Goal: Find specific page/section: Find specific page/section

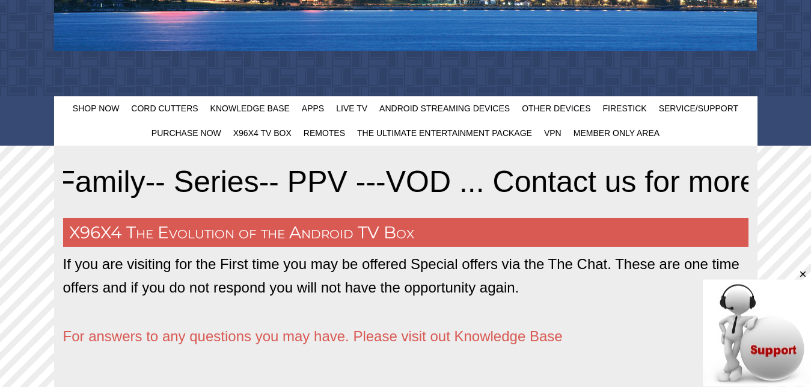
scroll to position [391, 0]
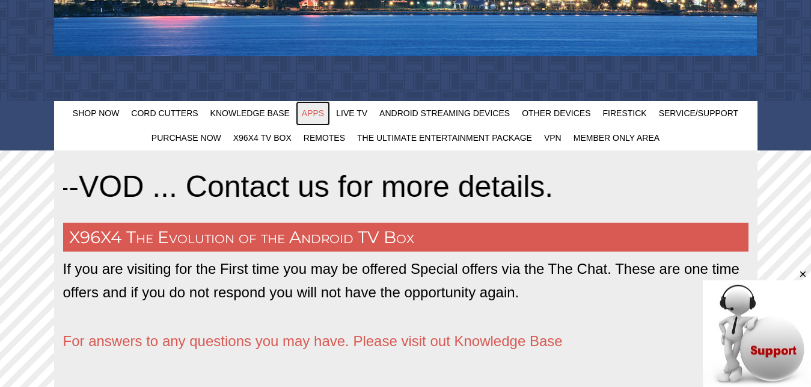
click at [314, 115] on span "Apps" at bounding box center [313, 113] width 22 height 10
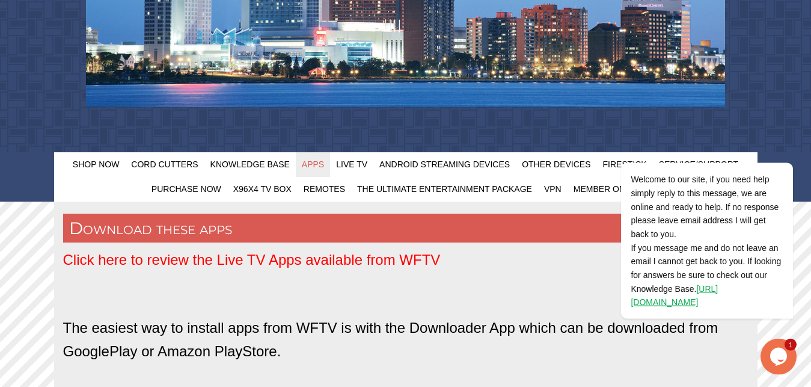
scroll to position [296, 0]
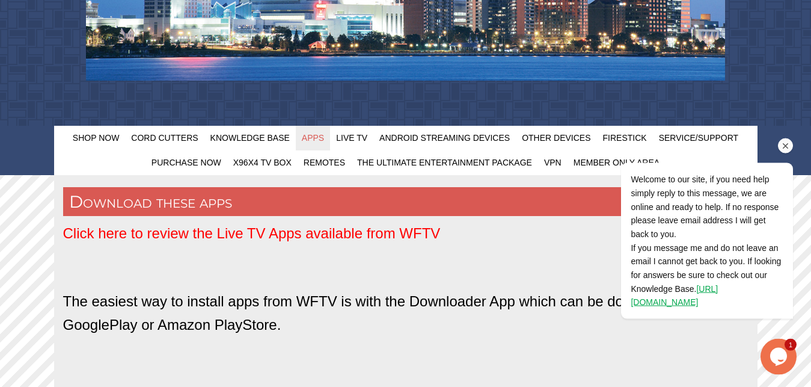
click at [628, 139] on div at bounding box center [692, 145] width 204 height 15
click at [790, 142] on icon "Chat attention grabber" at bounding box center [785, 145] width 11 height 11
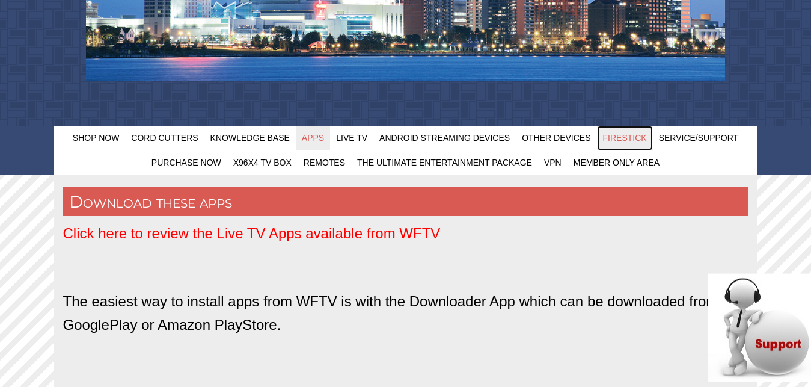
click at [623, 135] on span "FireStick" at bounding box center [625, 138] width 44 height 10
